Goal: Information Seeking & Learning: Learn about a topic

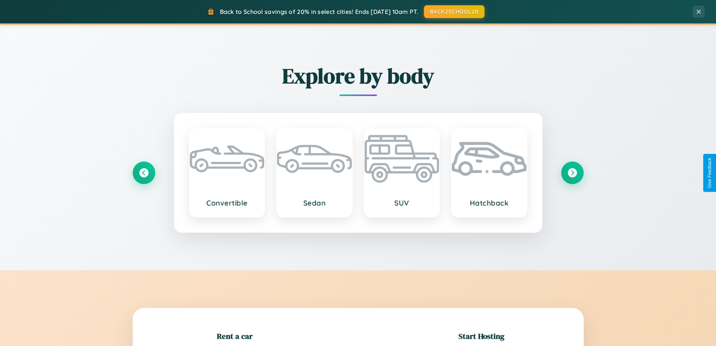
scroll to position [162, 0]
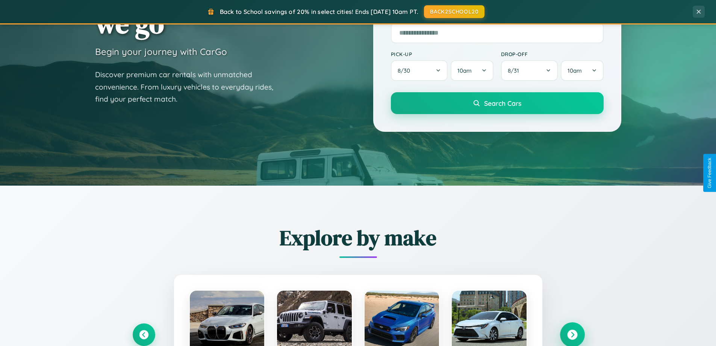
click at [572, 334] on icon at bounding box center [572, 334] width 10 height 10
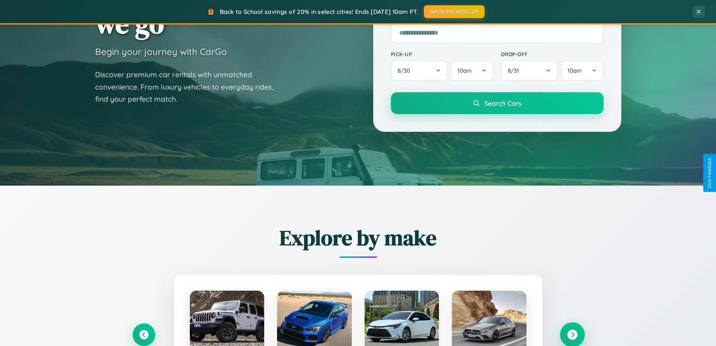
click at [572, 333] on icon at bounding box center [572, 334] width 10 height 10
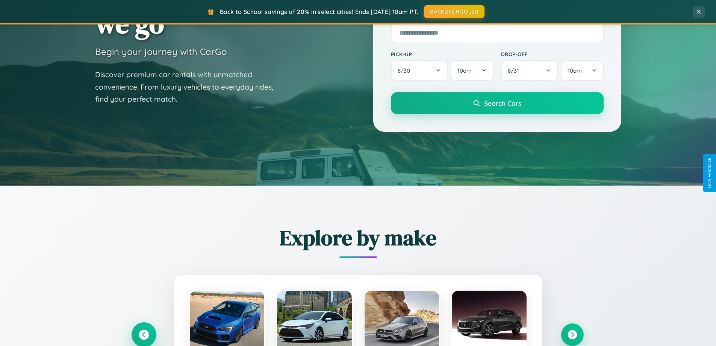
click at [144, 334] on icon at bounding box center [144, 334] width 10 height 10
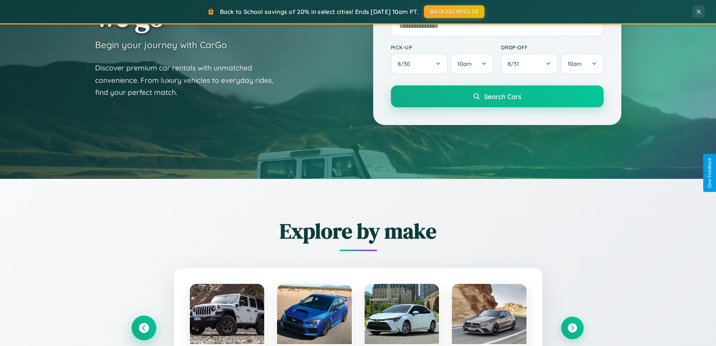
scroll to position [517, 0]
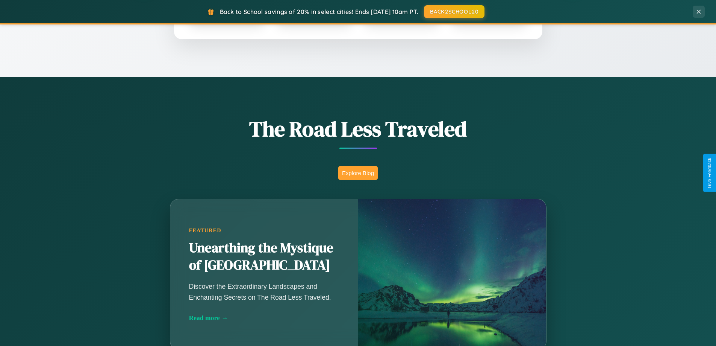
click at [358, 173] on button "Explore Blog" at bounding box center [357, 173] width 39 height 14
